Goal: Information Seeking & Learning: Learn about a topic

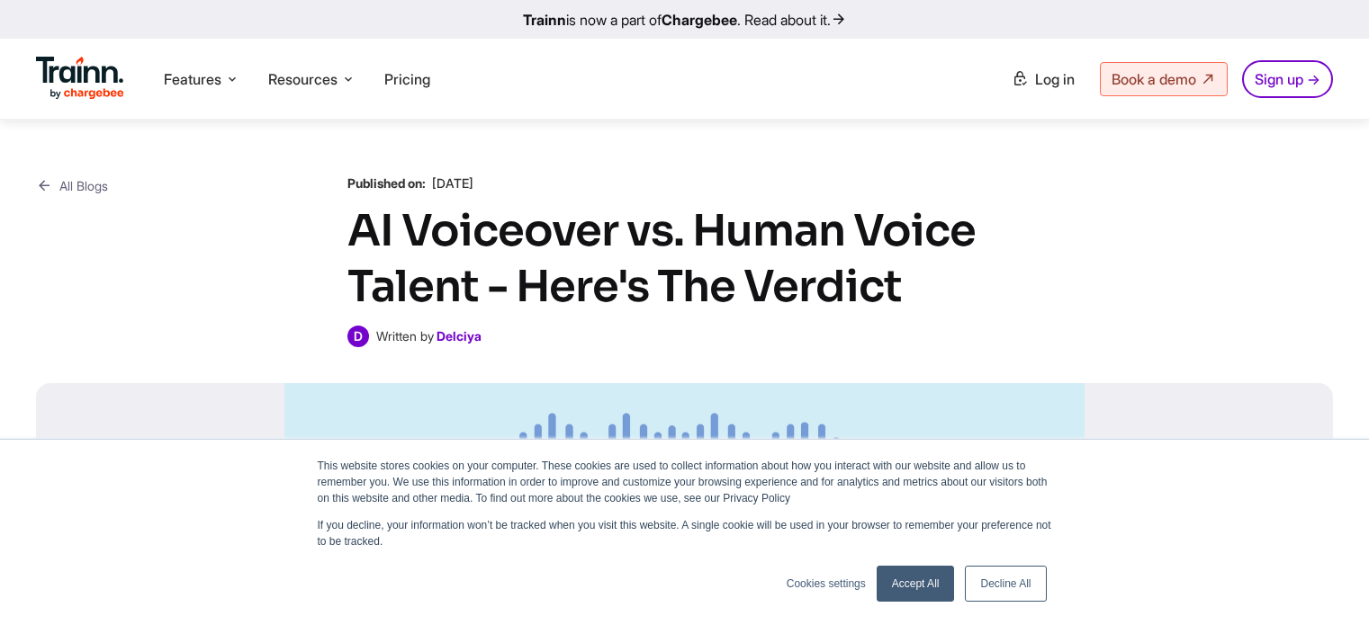
scroll to position [2813, 0]
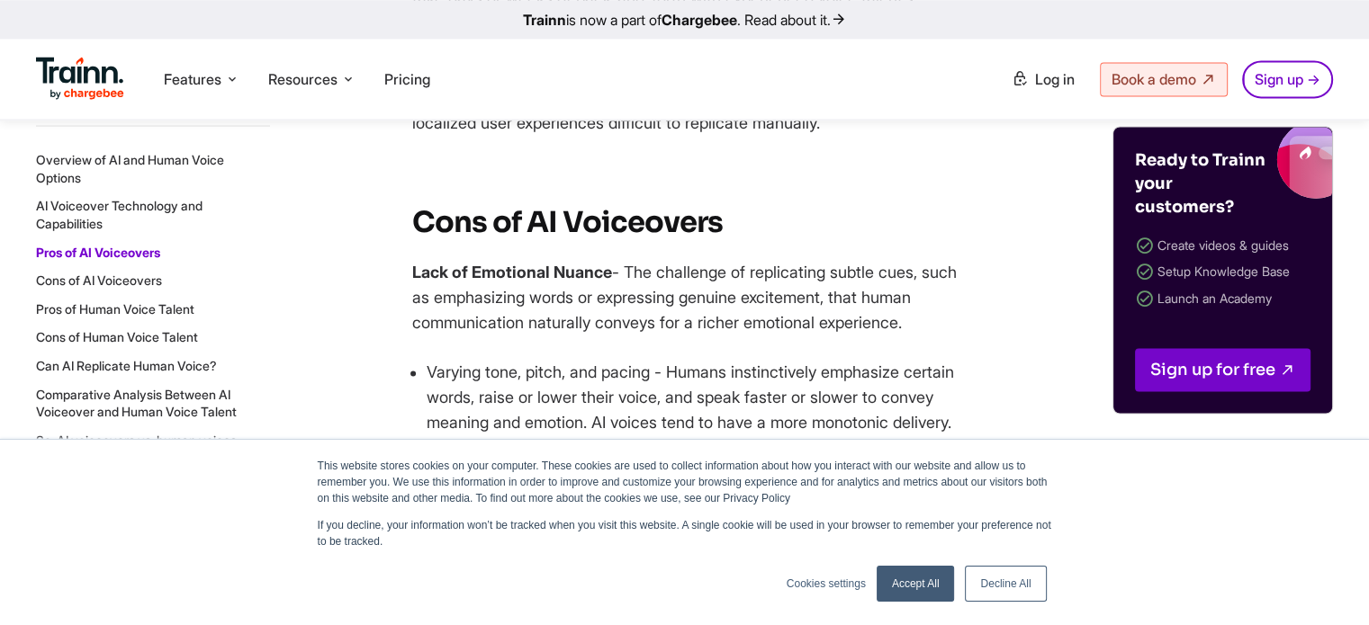
click at [688, 13] on b "Chargebee" at bounding box center [699, 20] width 76 height 18
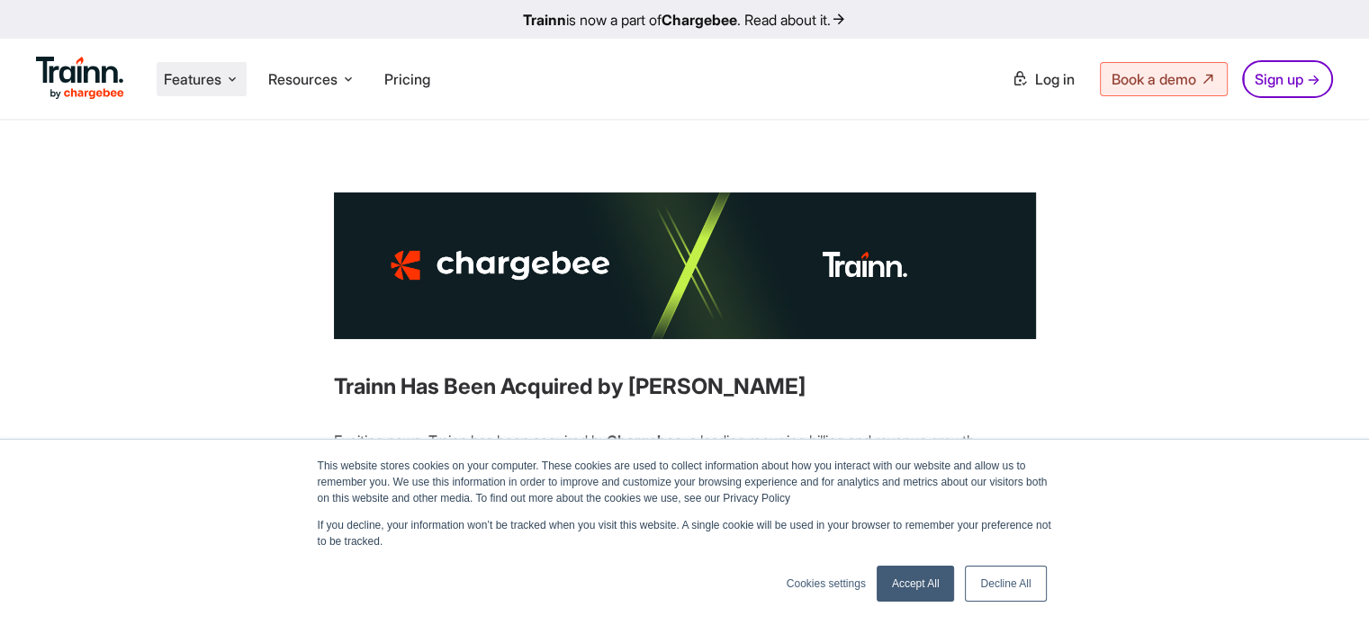
click at [237, 71] on icon at bounding box center [232, 79] width 14 height 18
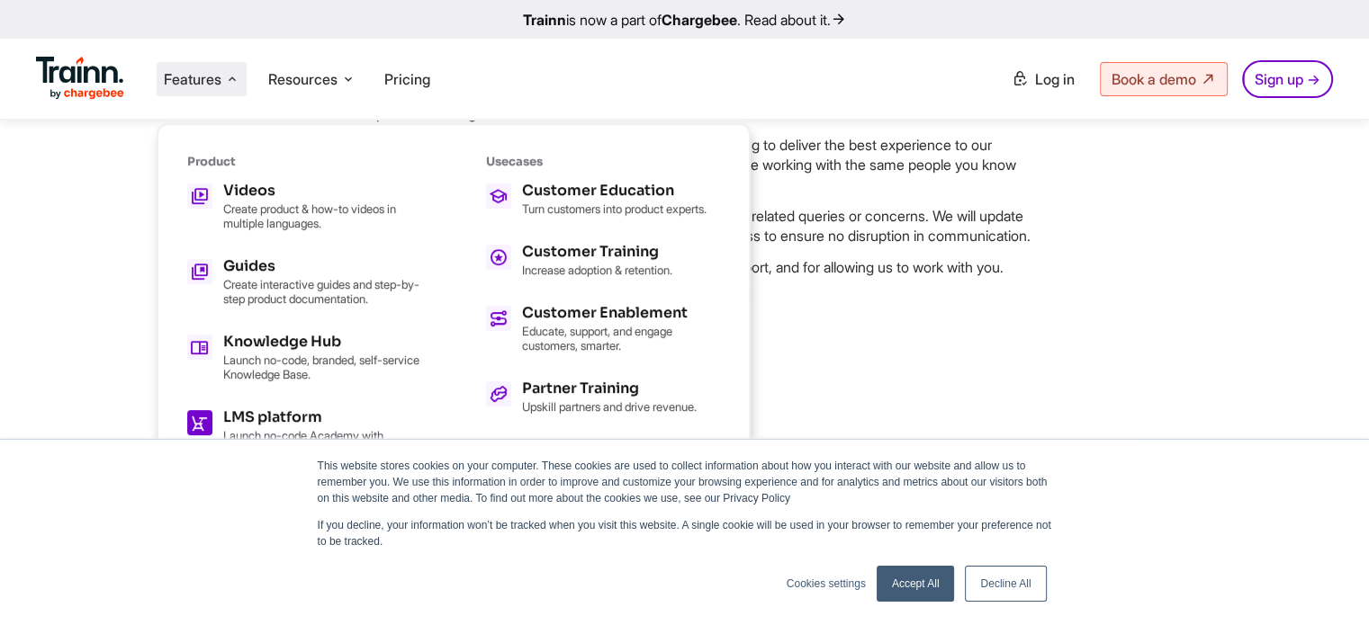
scroll to position [540, 0]
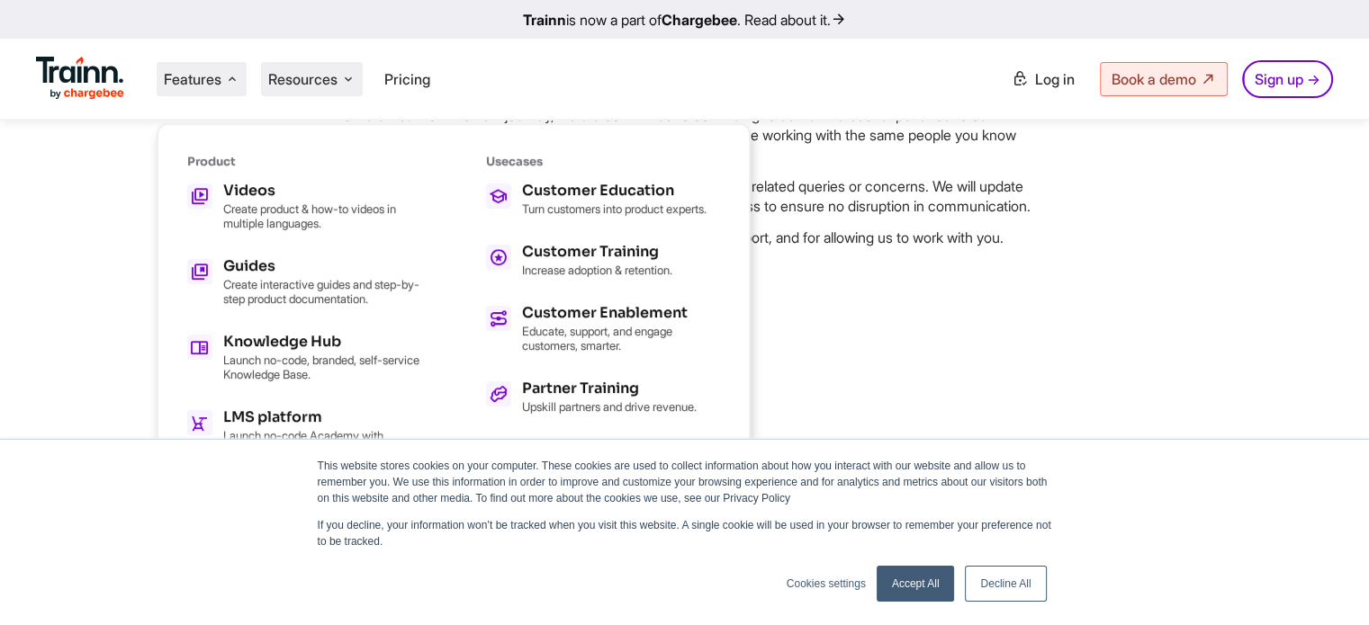
click at [350, 73] on icon at bounding box center [348, 79] width 14 height 18
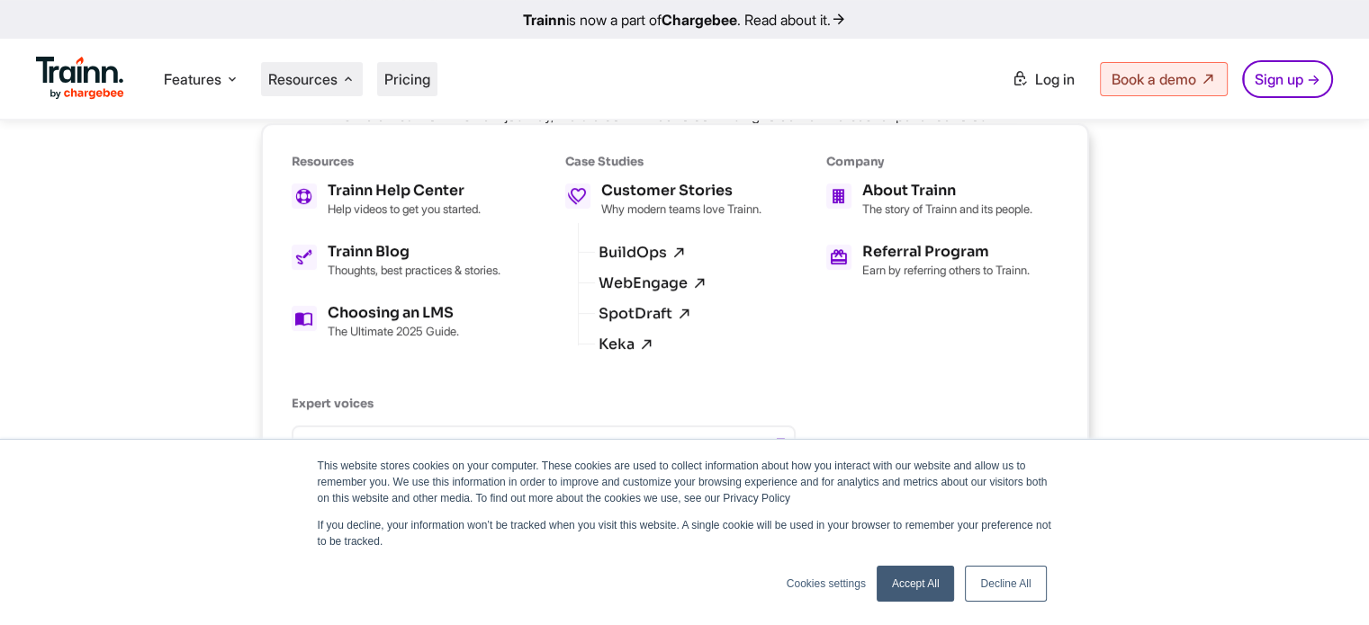
click at [408, 77] on span "Pricing" at bounding box center [407, 79] width 46 height 18
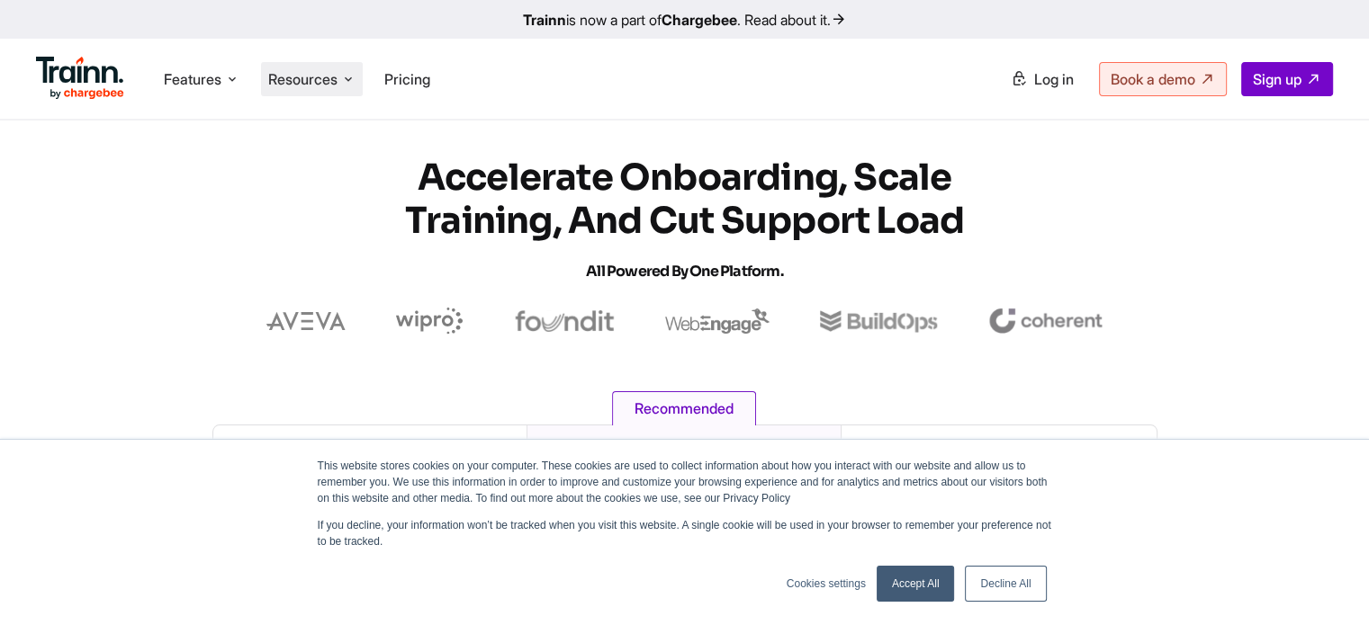
click at [344, 67] on li "Resources Resources Trainn Help Center Help videos to get you started. Trainn B…" at bounding box center [312, 79] width 102 height 34
